Goal: Transaction & Acquisition: Book appointment/travel/reservation

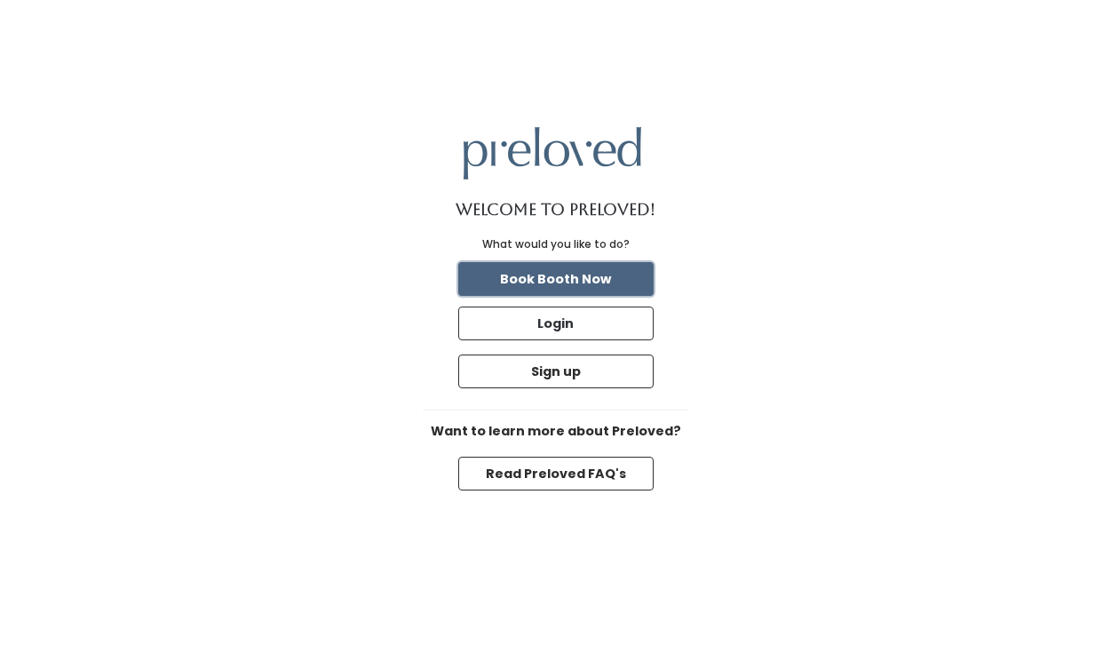
click at [583, 276] on button "Book Booth Now" at bounding box center [555, 279] width 195 height 34
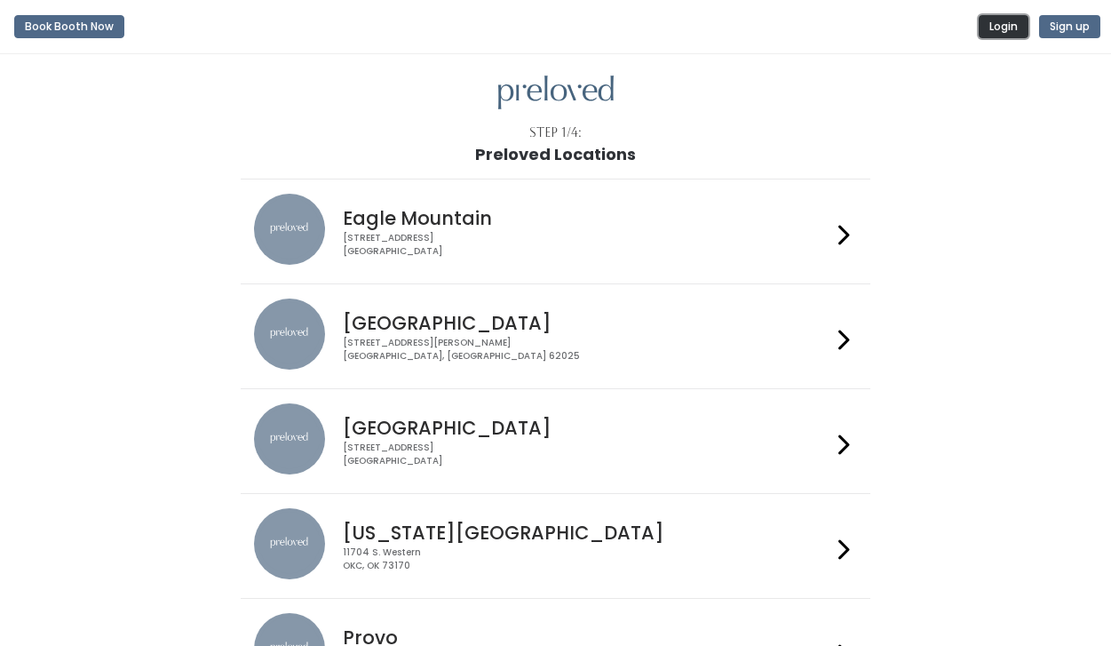
click at [1003, 22] on button "Login" at bounding box center [1004, 26] width 50 height 23
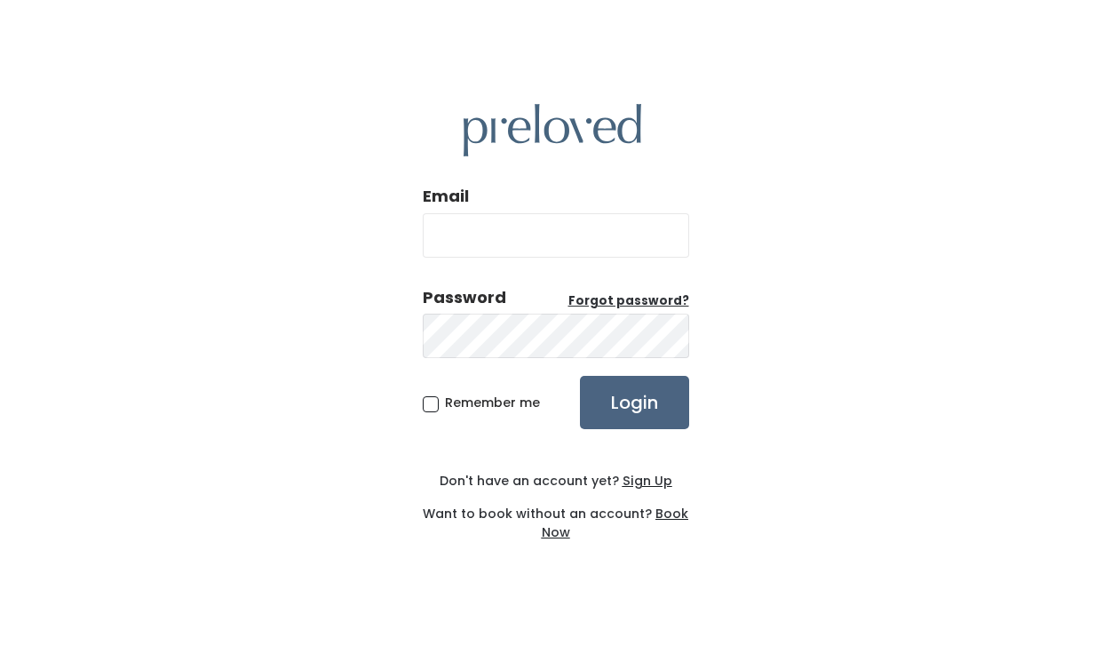
type input "meganpkliang@gmail.com"
click at [640, 403] on input "Login" at bounding box center [634, 402] width 109 height 53
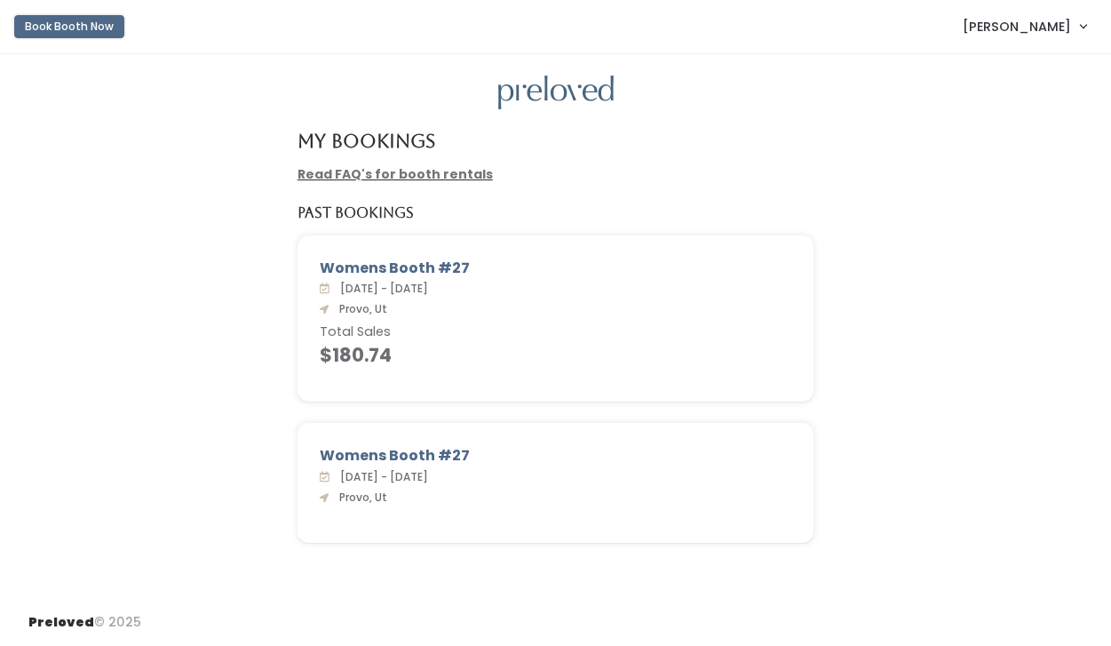
click at [73, 22] on button "Book Booth Now" at bounding box center [69, 26] width 110 height 23
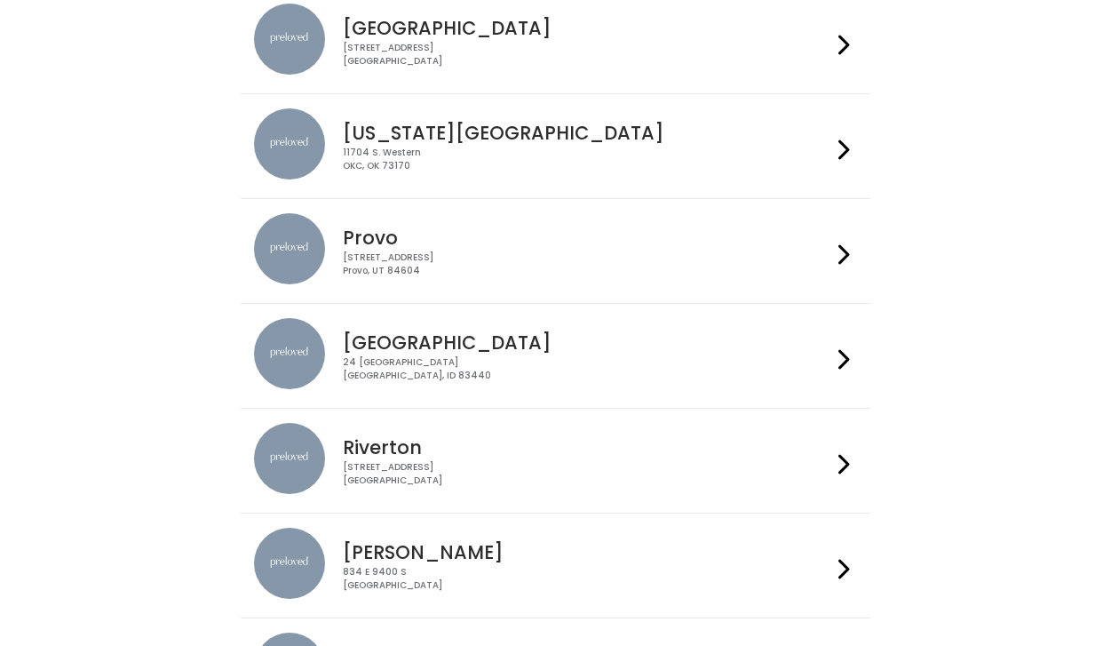
scroll to position [403, 0]
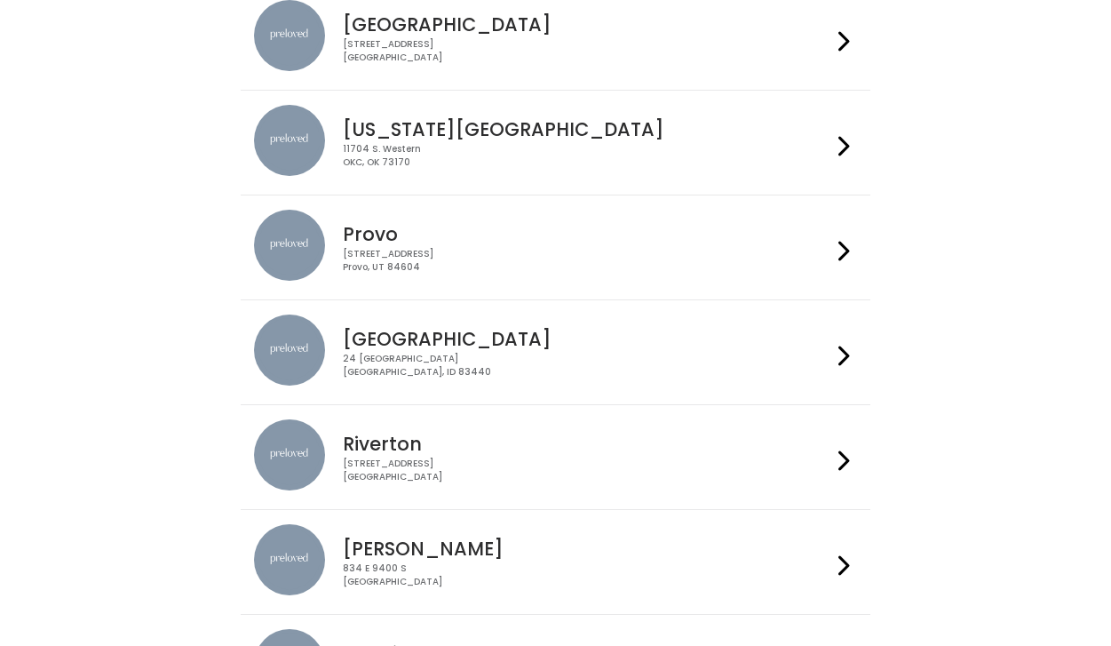
click at [451, 262] on div "[STREET_ADDRESS]" at bounding box center [587, 261] width 488 height 26
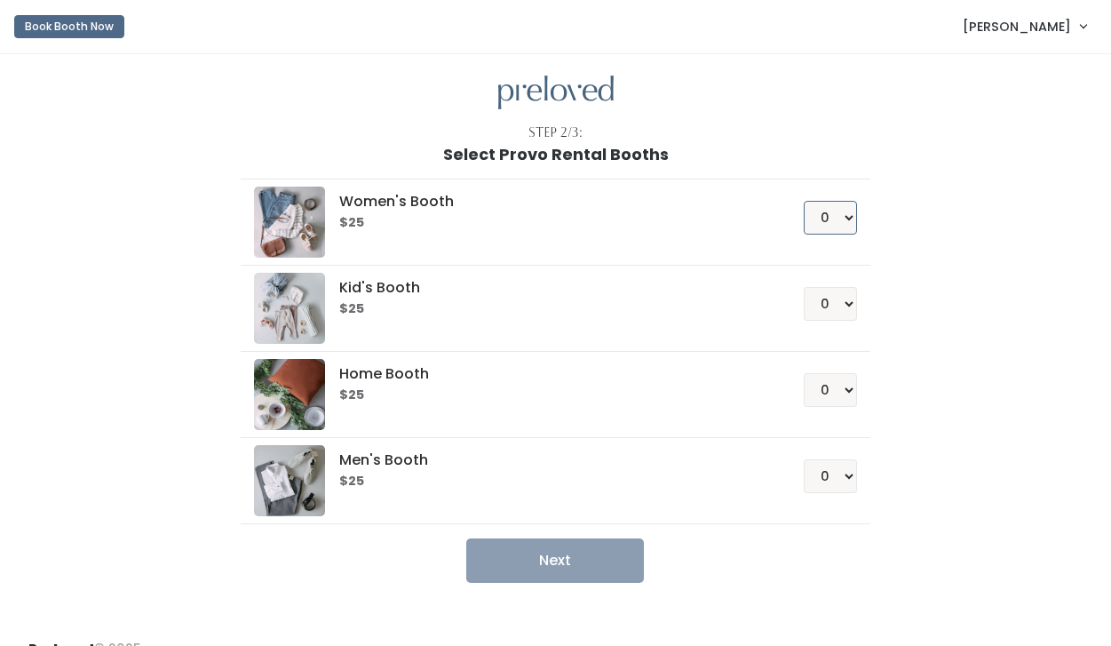
click at [826, 222] on select "0 1 2 3 4" at bounding box center [830, 218] width 53 height 34
select select "1"
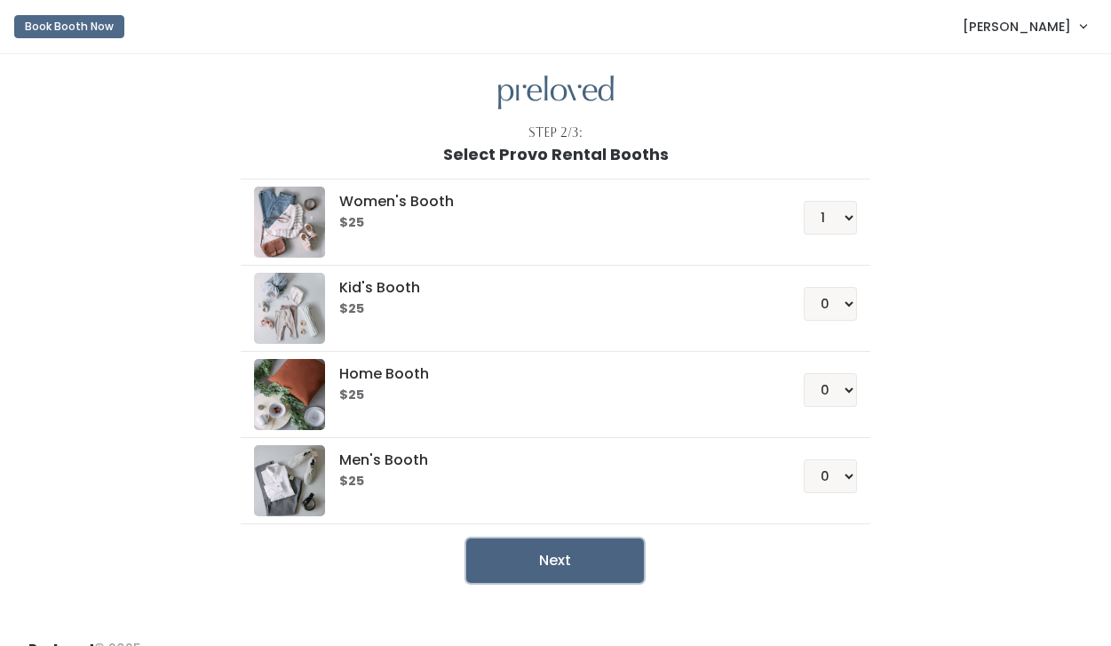
click at [594, 555] on button "Next" at bounding box center [555, 560] width 178 height 44
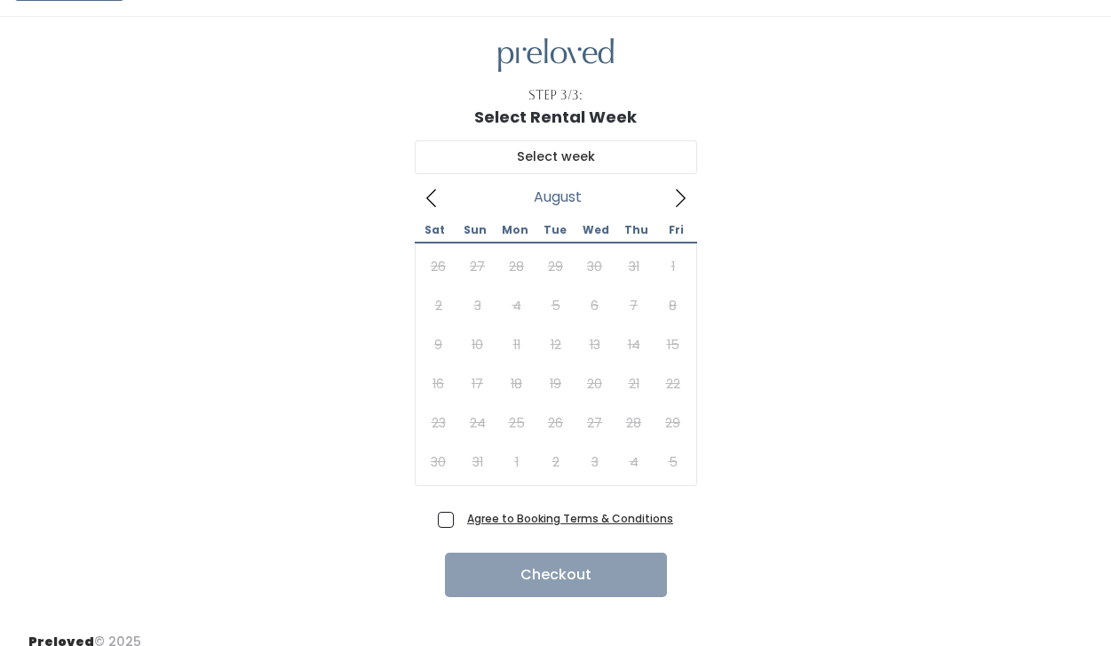
scroll to position [43, 0]
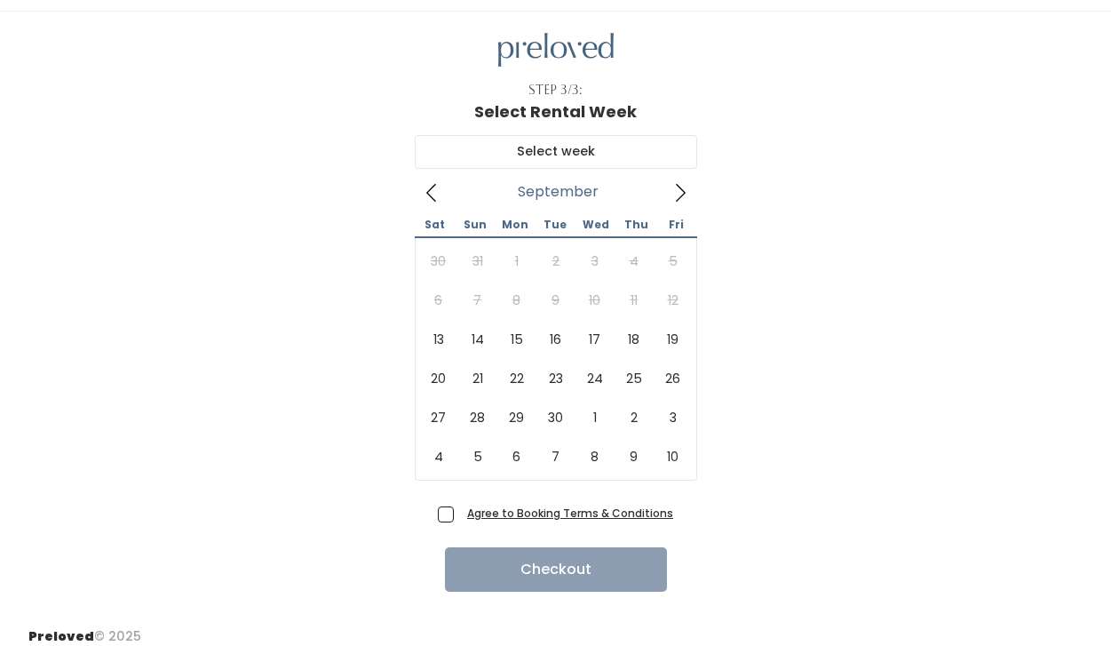
click at [679, 189] on icon at bounding box center [680, 193] width 20 height 20
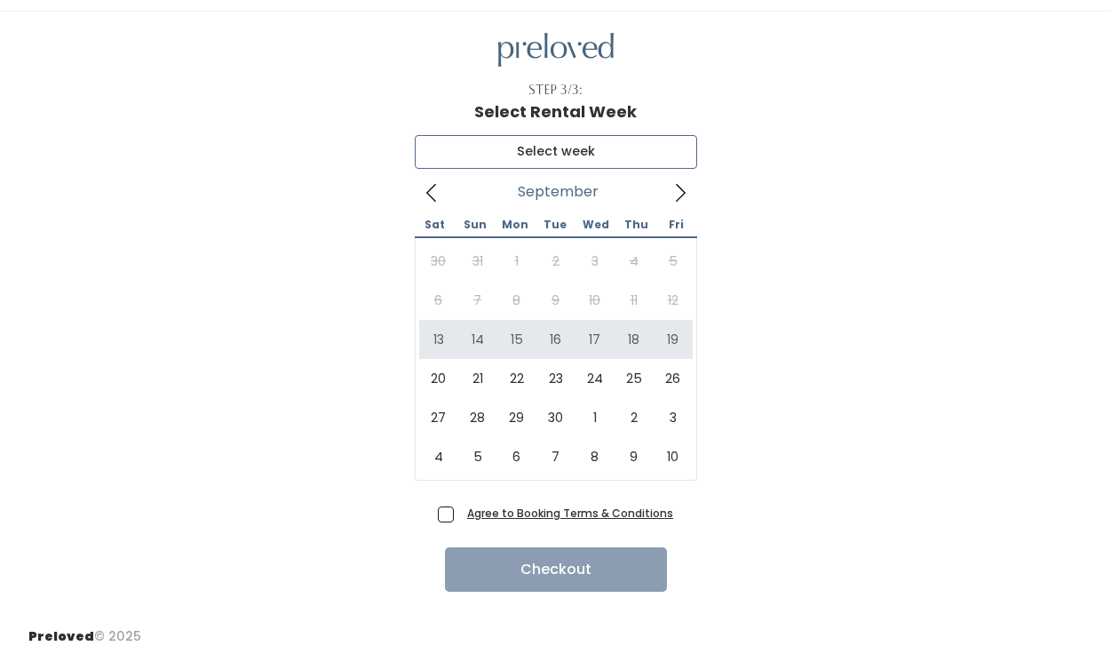
type input "[DATE] to [DATE]"
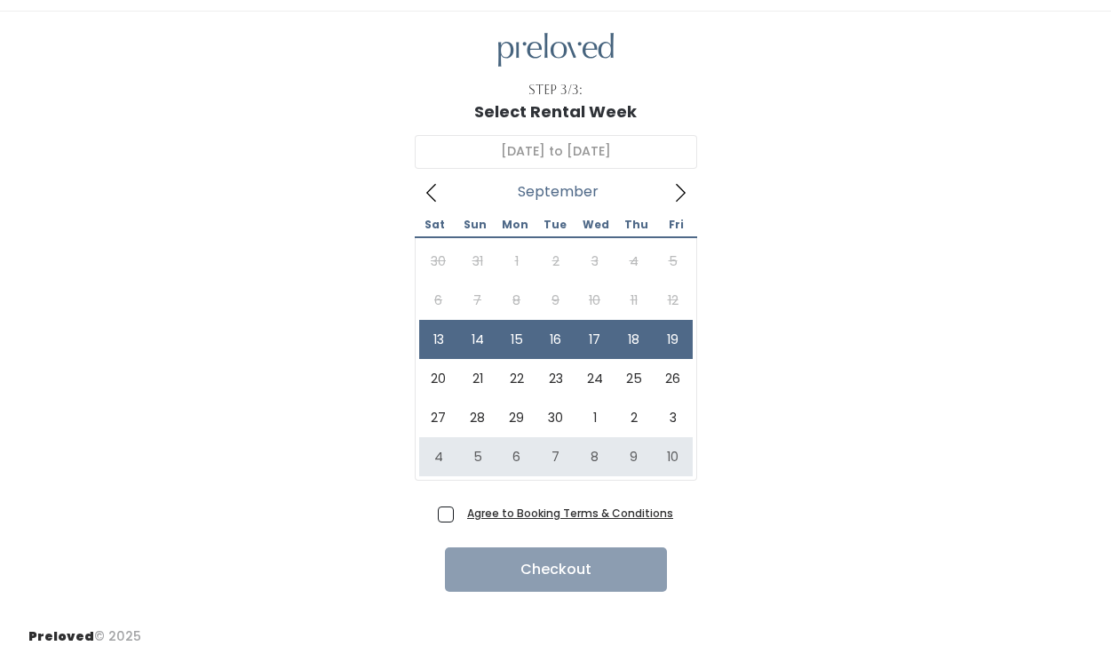
click at [460, 519] on span "Agree to Booking Terms & Conditions" at bounding box center [566, 512] width 213 height 18
click at [460, 515] on input "Agree to Booking Terms & Conditions" at bounding box center [466, 509] width 12 height 12
checkbox input "true"
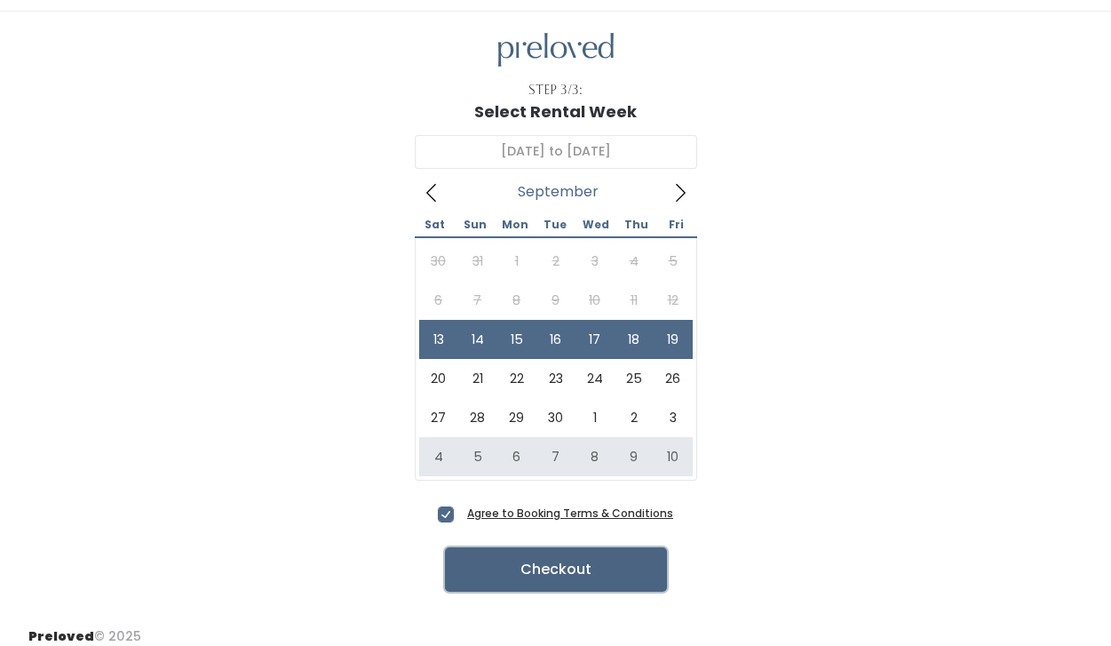
click at [515, 577] on button "Checkout" at bounding box center [556, 569] width 222 height 44
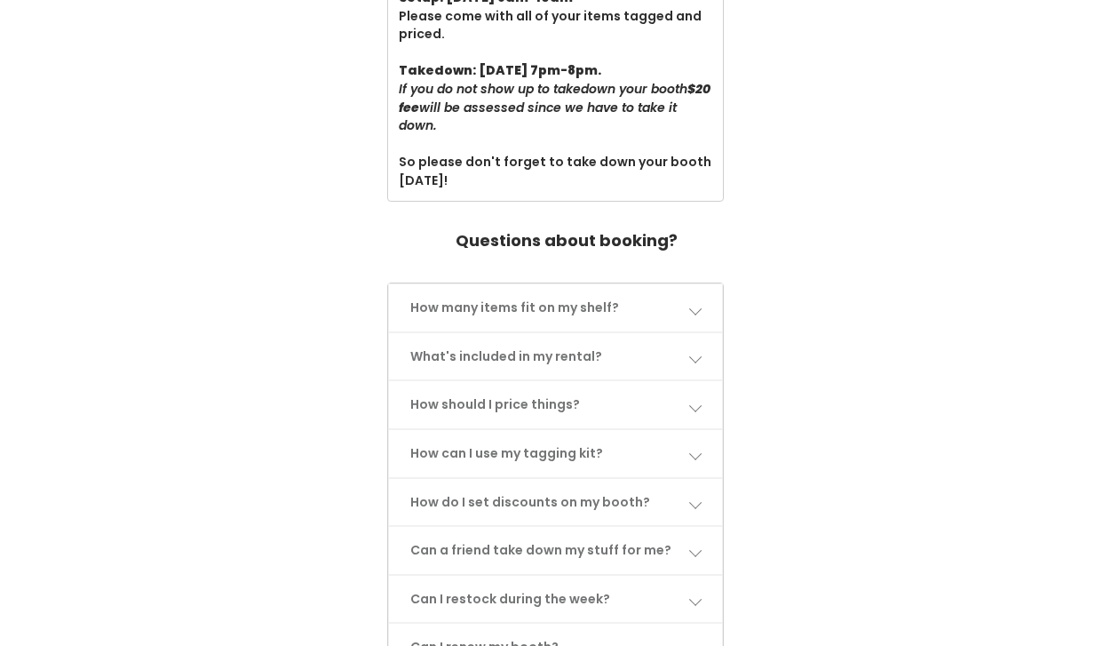
scroll to position [686, 0]
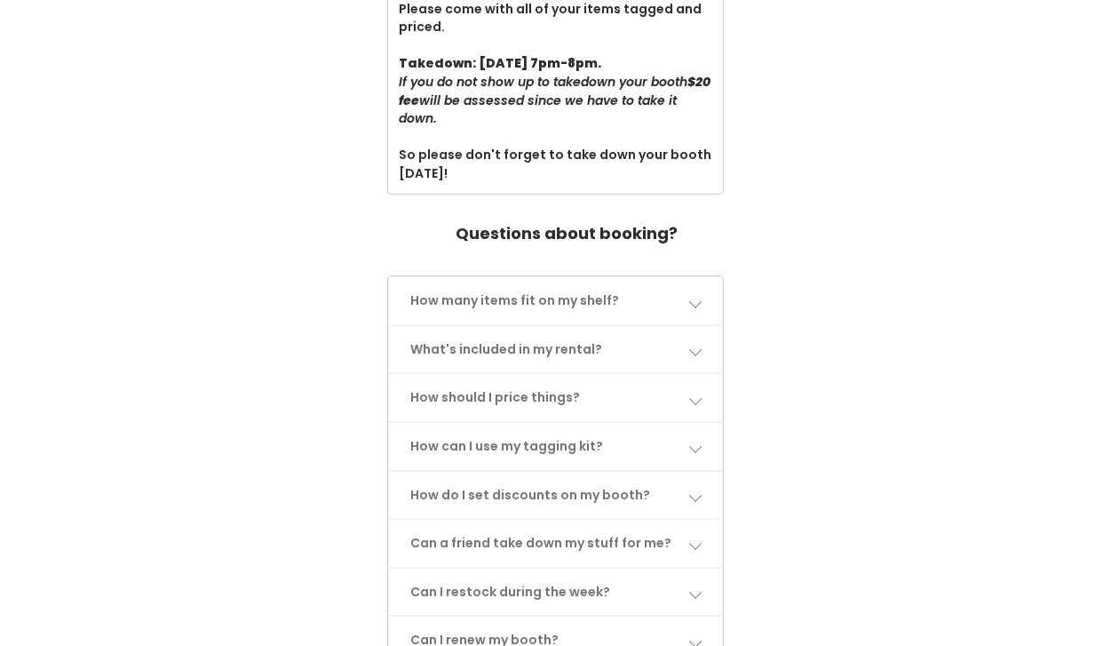
click at [595, 288] on link "How many items fit on my shelf?" at bounding box center [556, 300] width 334 height 47
